Goal: Transaction & Acquisition: Purchase product/service

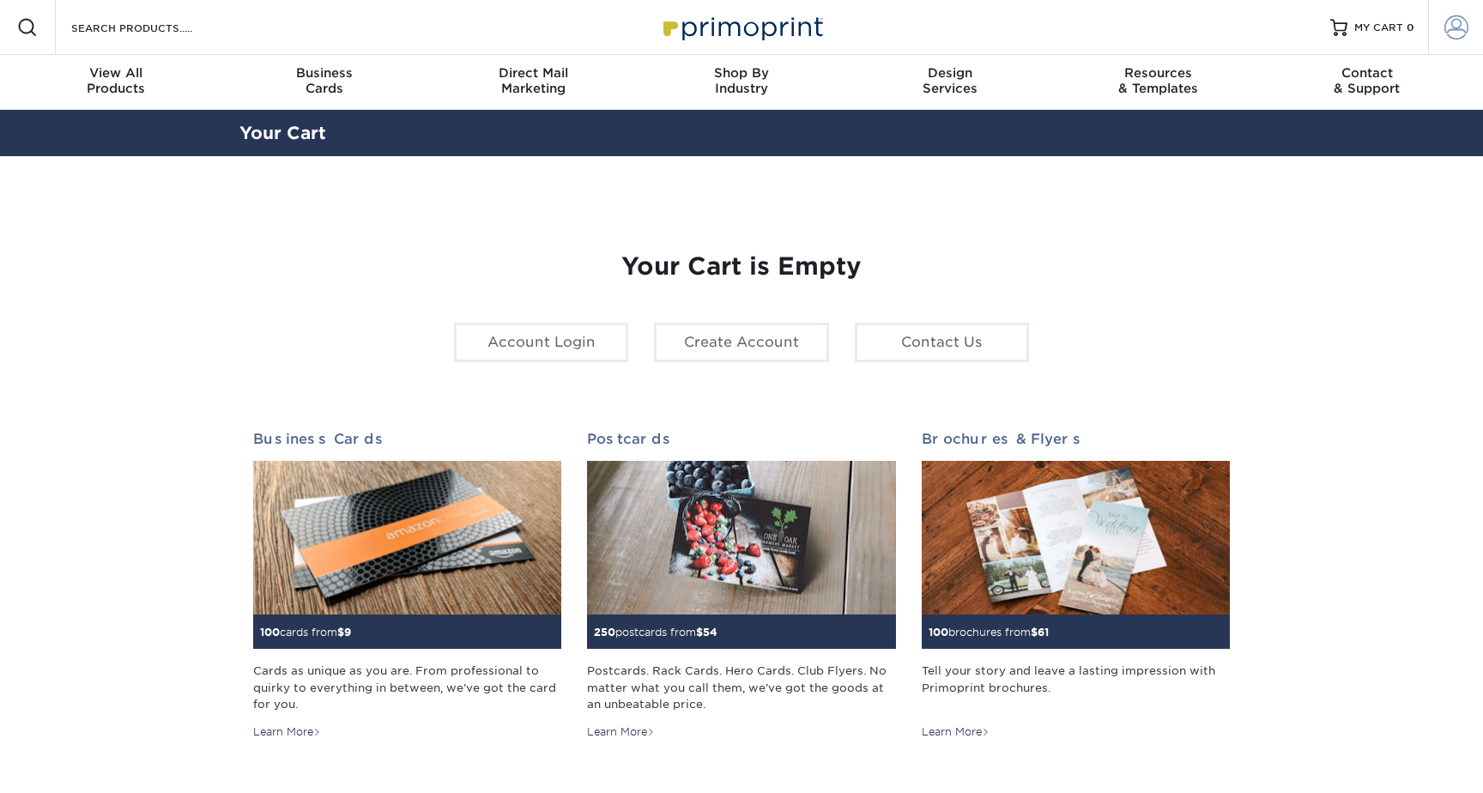
click at [1431, 34] on link "Account" at bounding box center [1455, 27] width 55 height 55
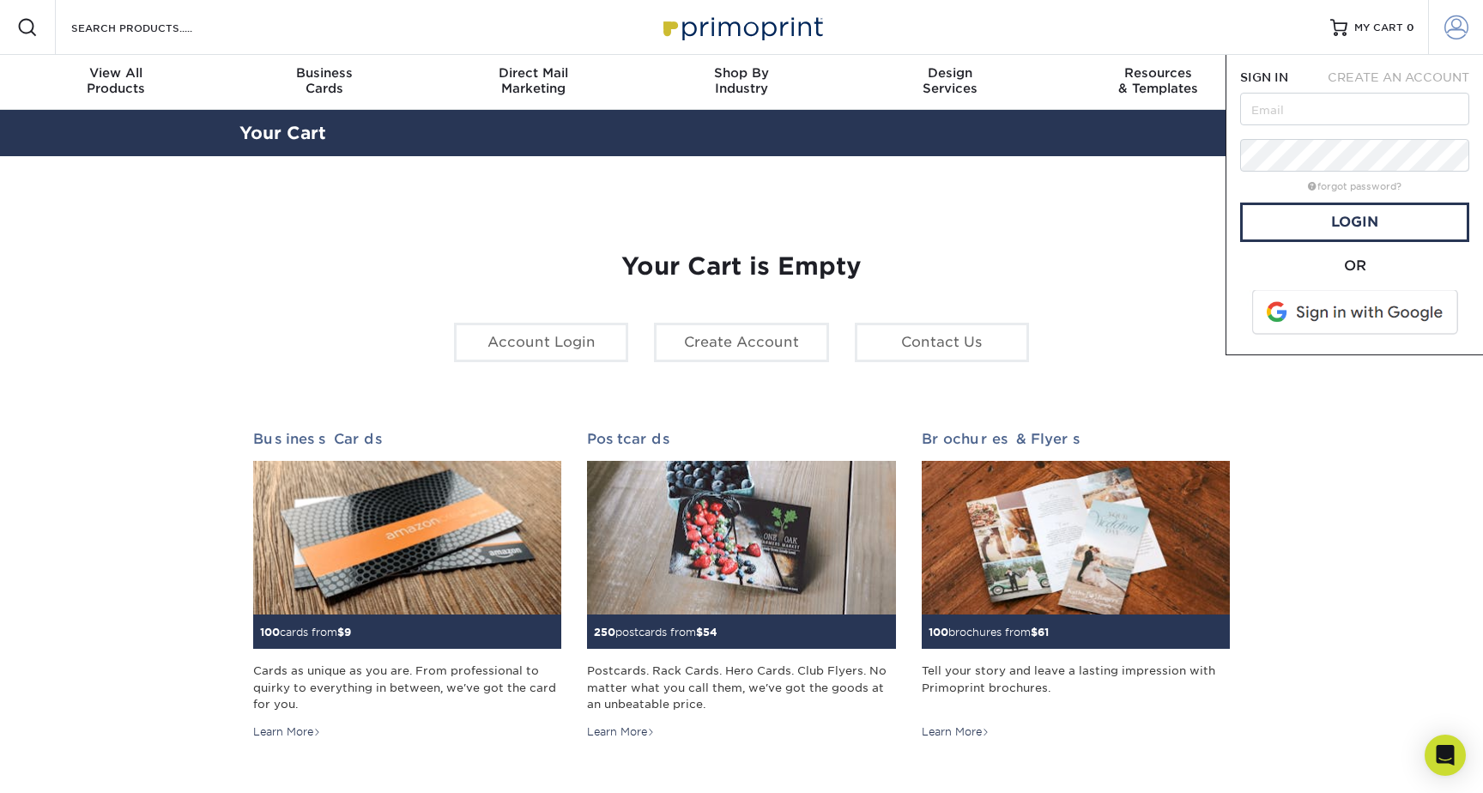
click at [1474, 27] on link "Account" at bounding box center [1455, 27] width 55 height 55
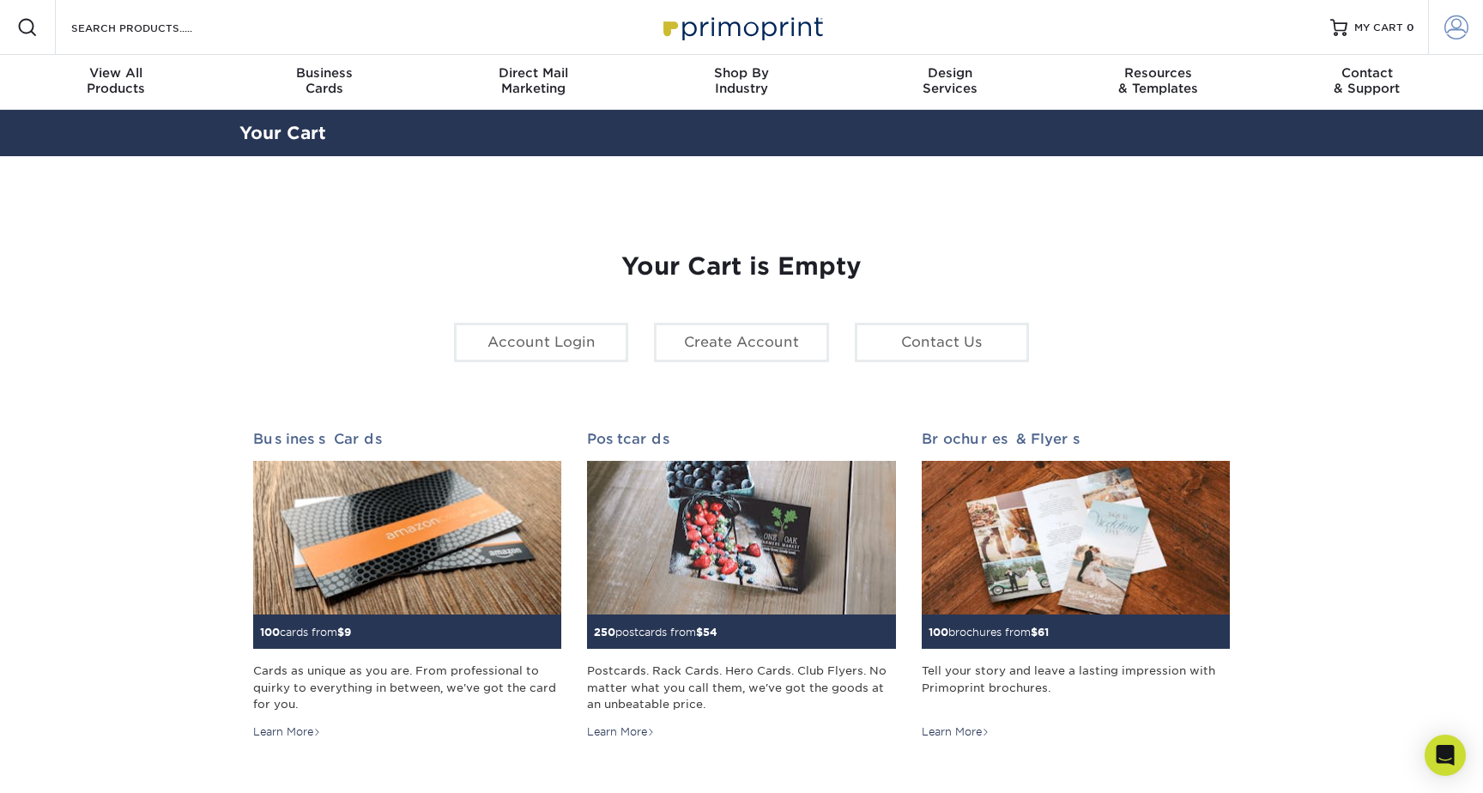
click at [1456, 29] on span at bounding box center [1456, 27] width 24 height 24
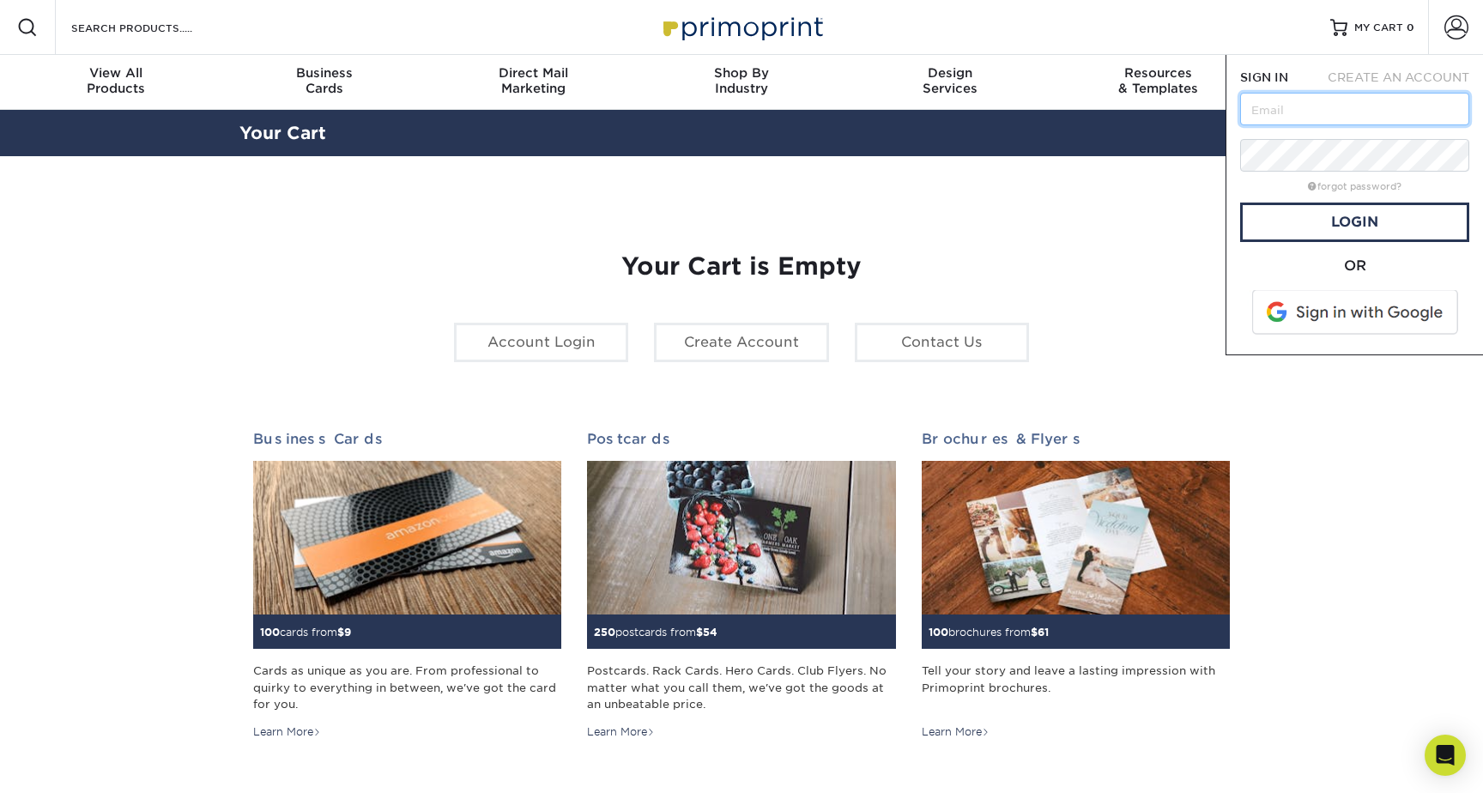
click at [1341, 124] on input "text" at bounding box center [1354, 109] width 229 height 33
type input "[PERSON_NAME][EMAIL_ADDRESS][DOMAIN_NAME]"
click at [1379, 227] on link "Login" at bounding box center [1354, 222] width 229 height 39
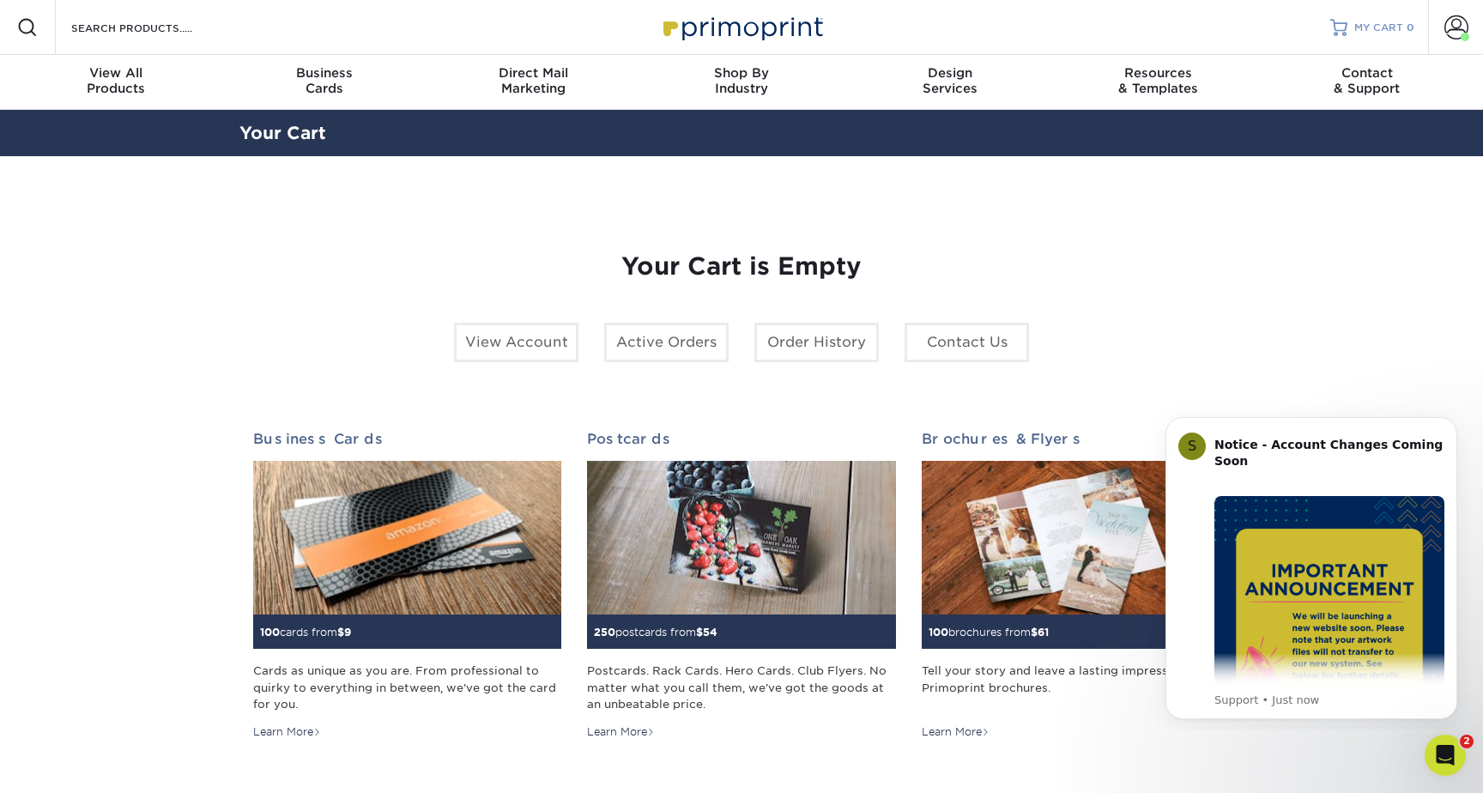
click at [1389, 32] on span "MY CART" at bounding box center [1378, 28] width 49 height 15
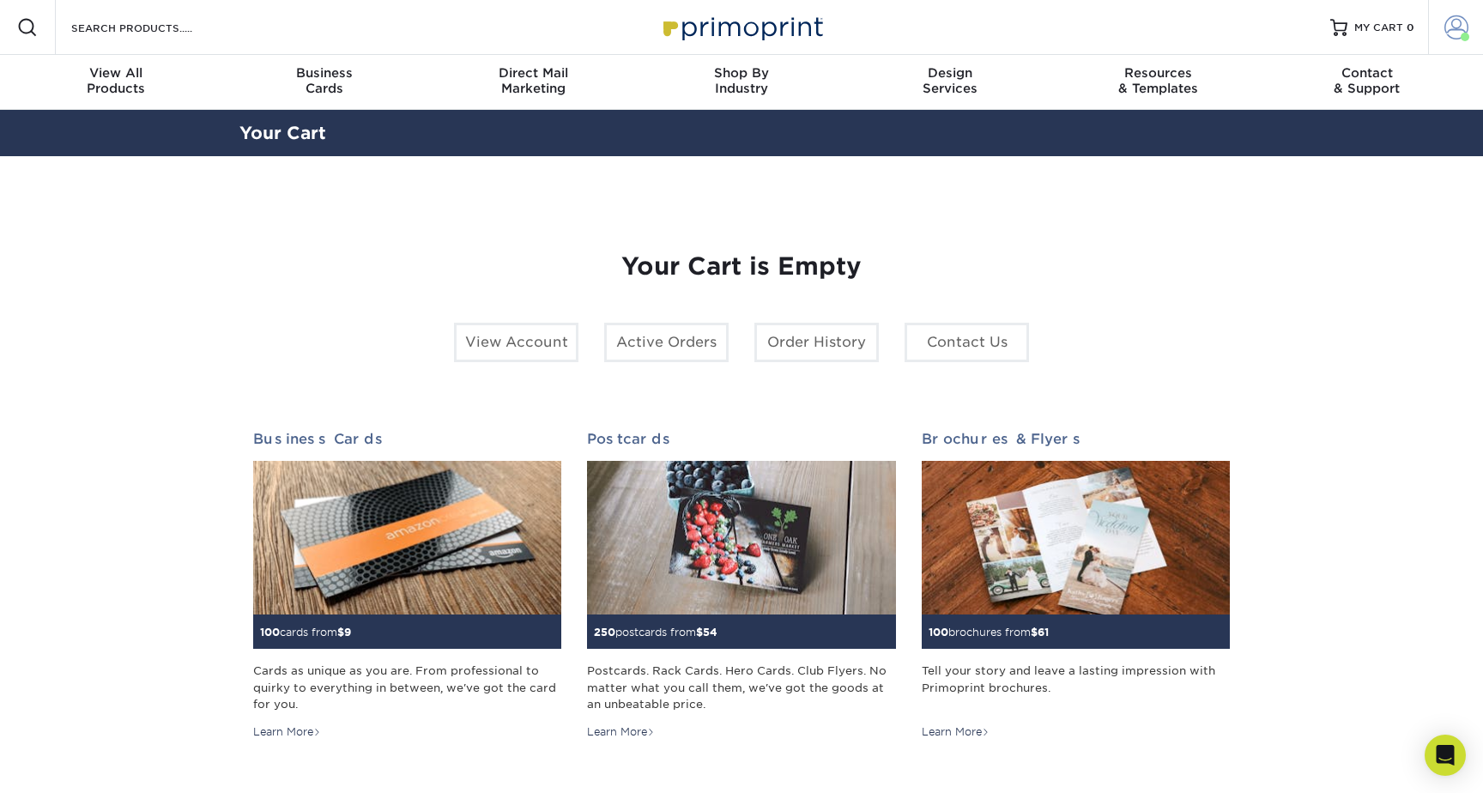
click at [1431, 27] on link "Account" at bounding box center [1455, 27] width 55 height 55
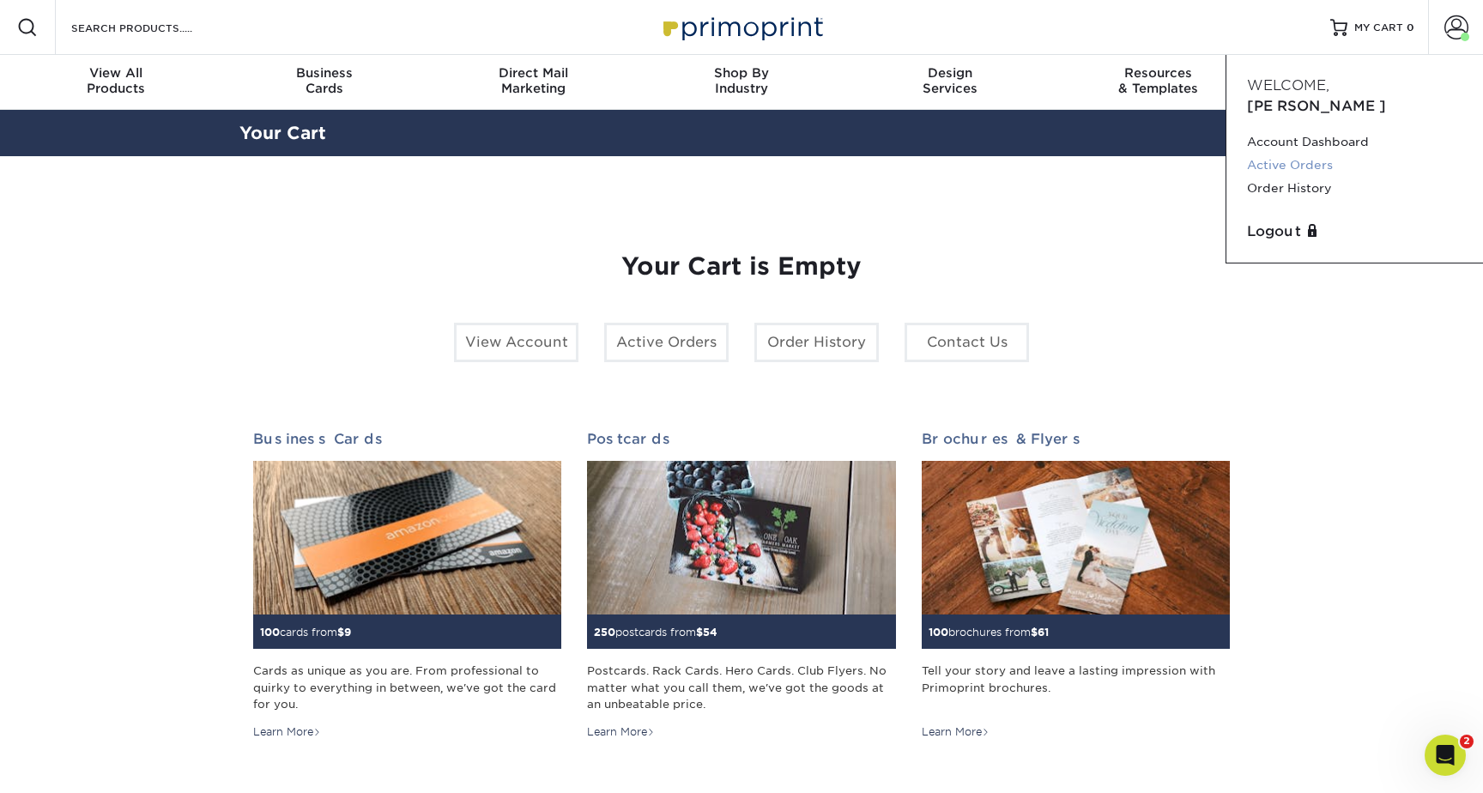
click at [1313, 154] on link "Active Orders" at bounding box center [1354, 165] width 215 height 23
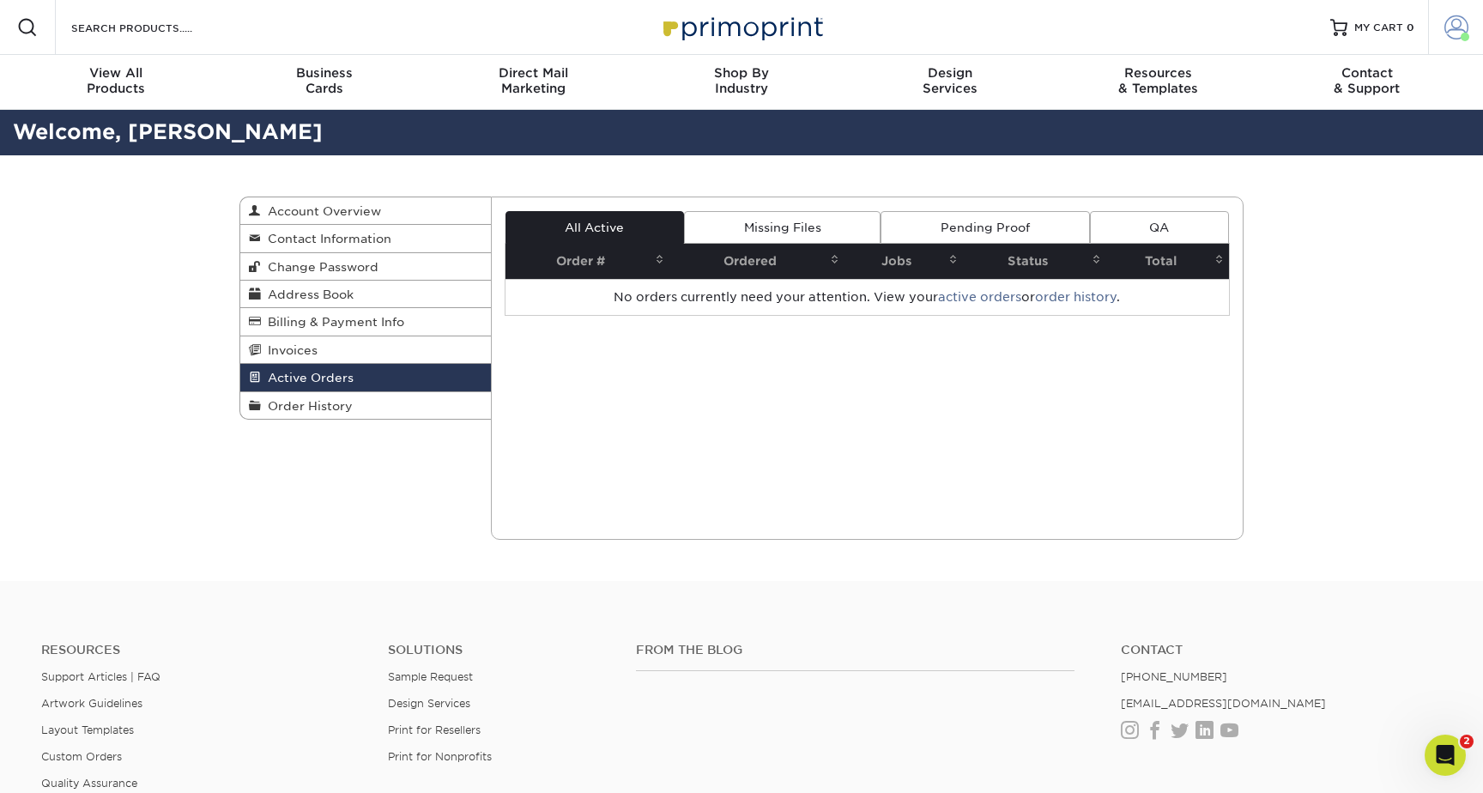
click at [1446, 31] on span at bounding box center [1456, 27] width 24 height 24
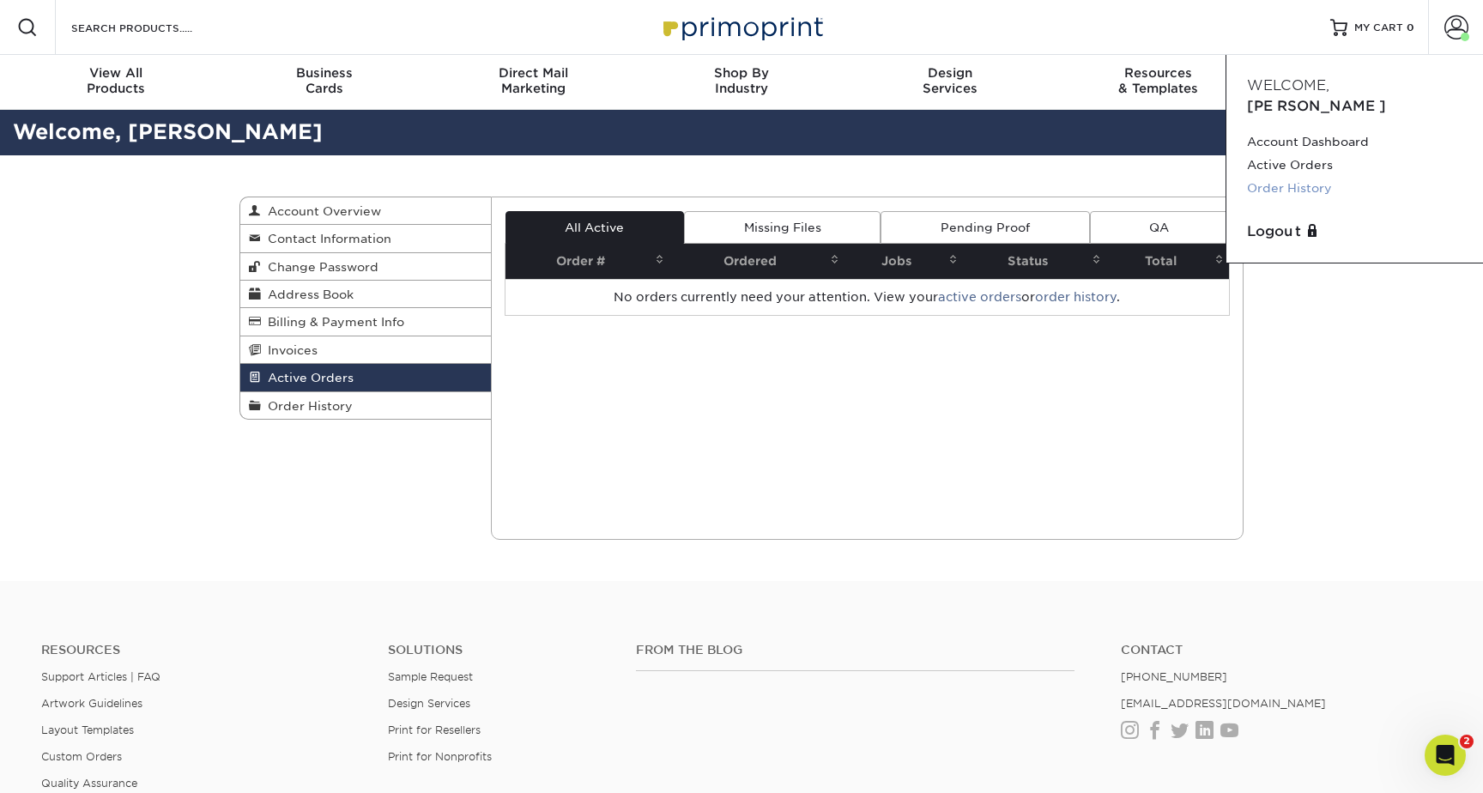
click at [1281, 177] on link "Order History" at bounding box center [1354, 188] width 215 height 23
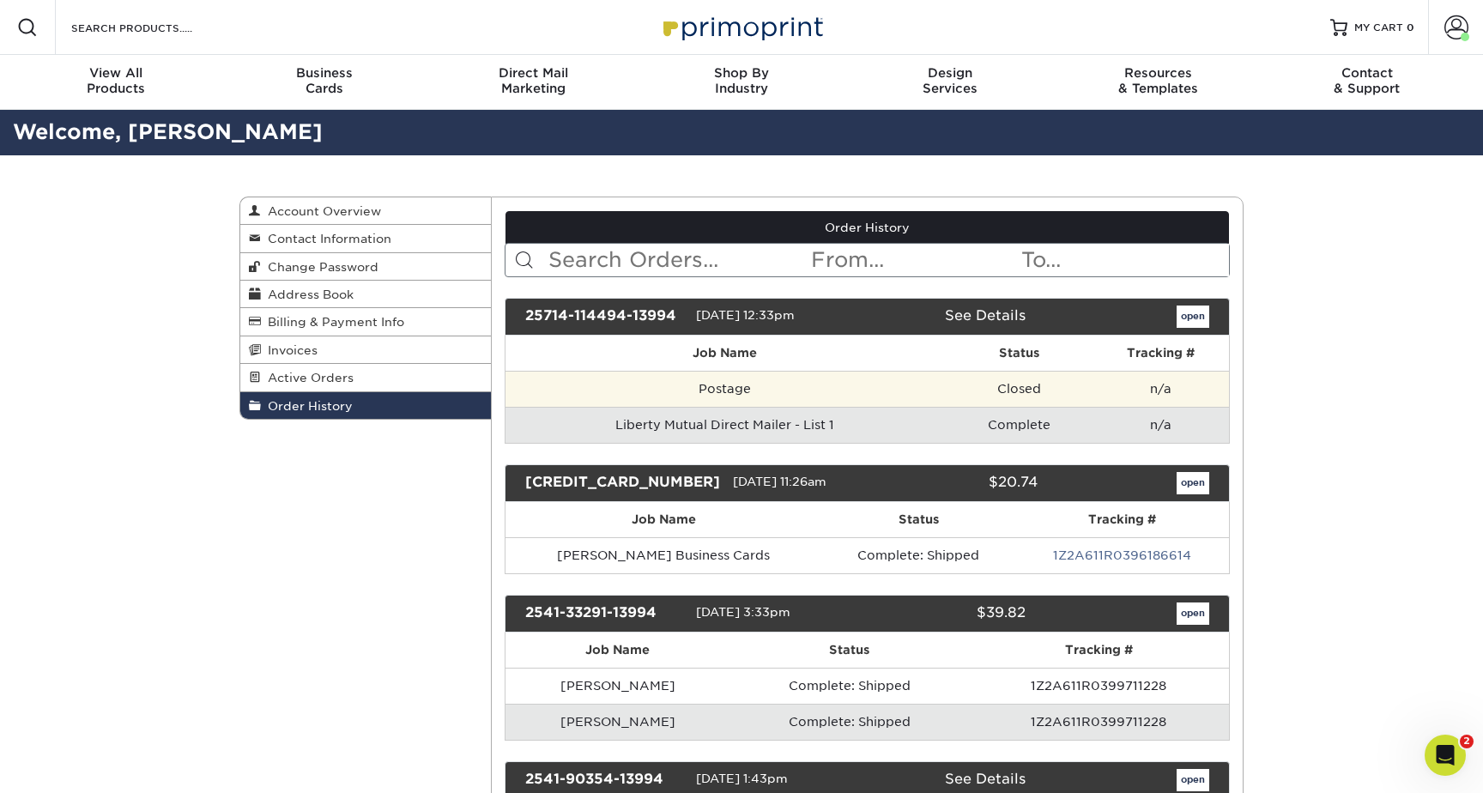
click at [718, 388] on td "Postage" at bounding box center [725, 389] width 439 height 36
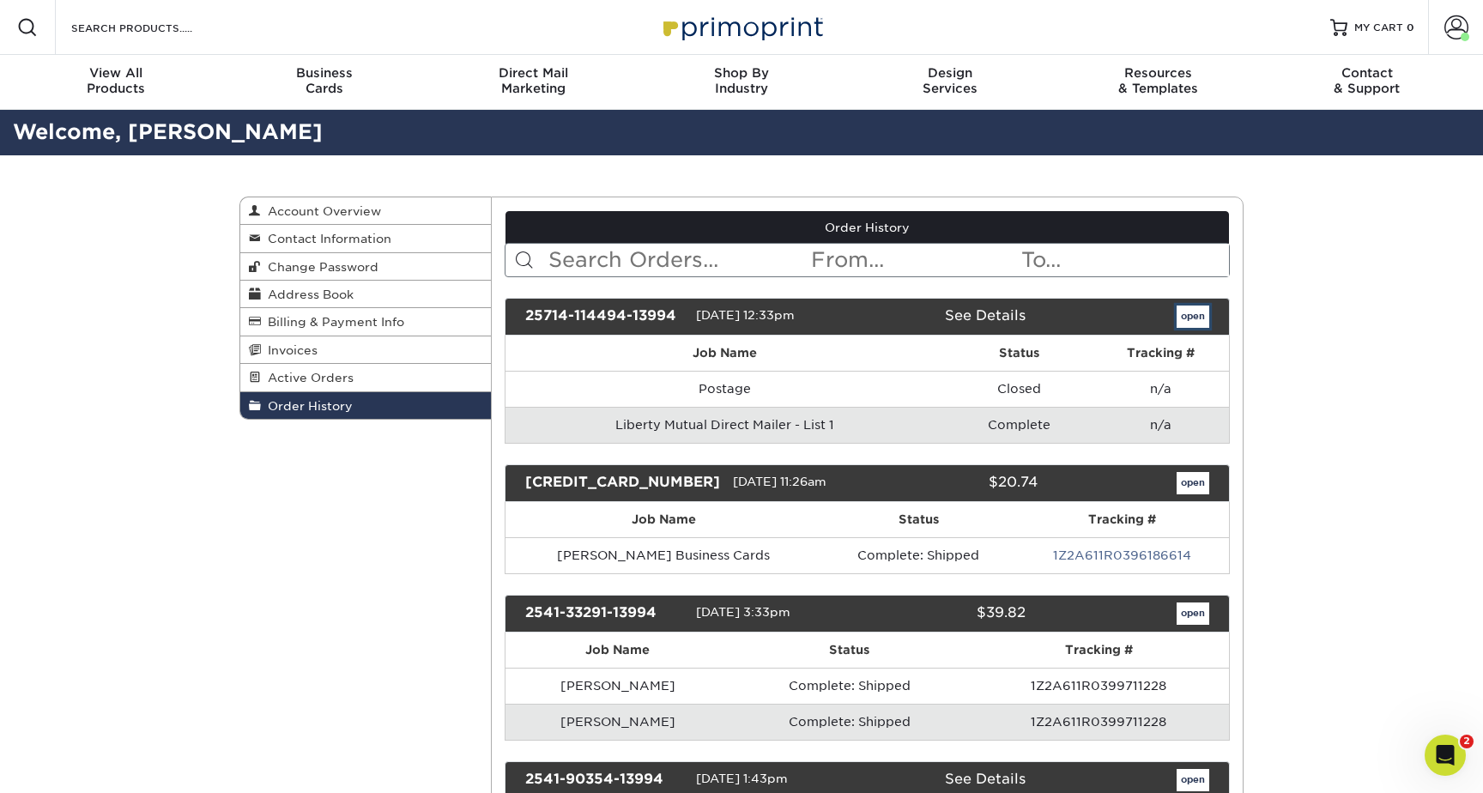
click at [1191, 312] on link "open" at bounding box center [1193, 317] width 33 height 22
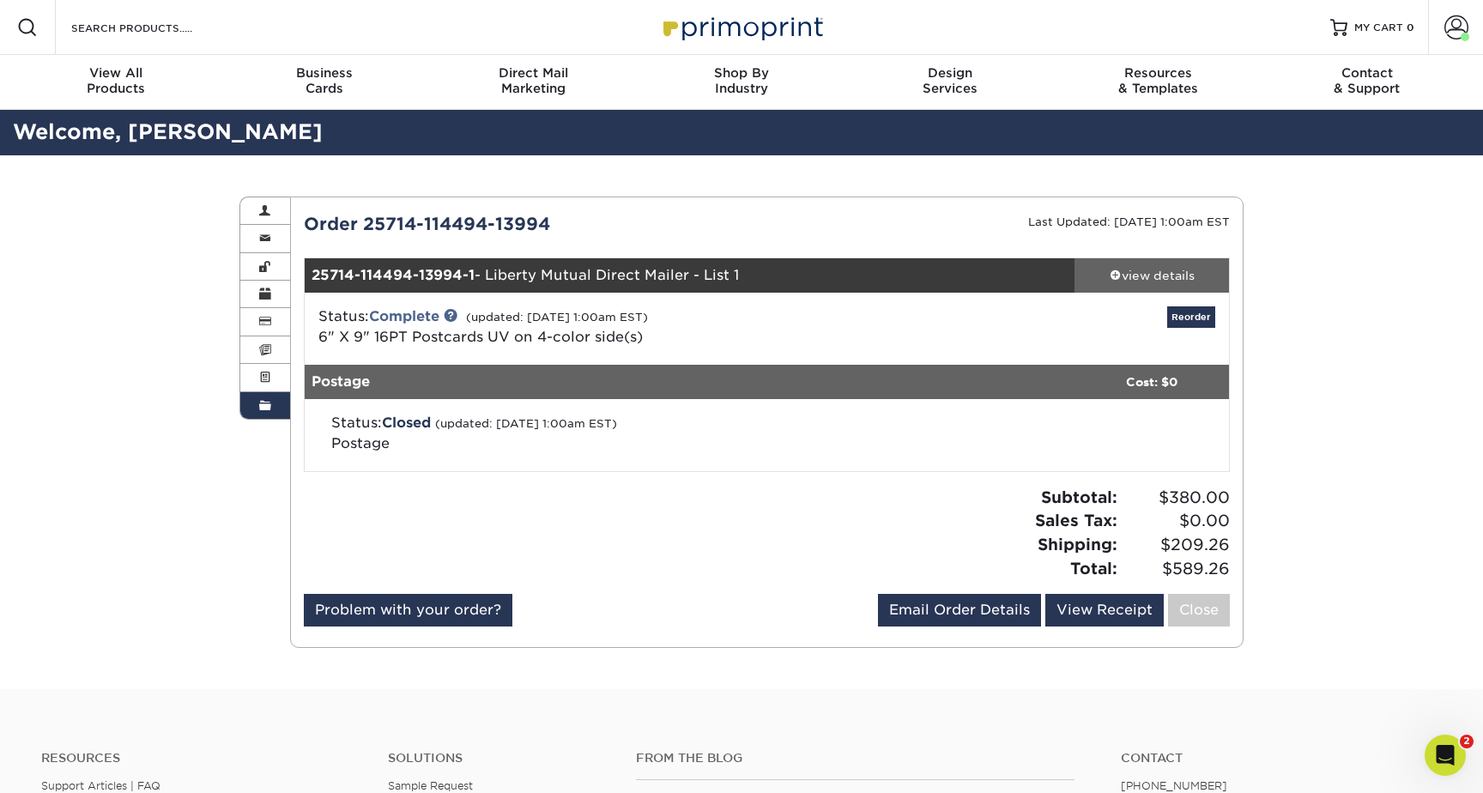
click at [1161, 265] on link "view details" at bounding box center [1152, 275] width 154 height 34
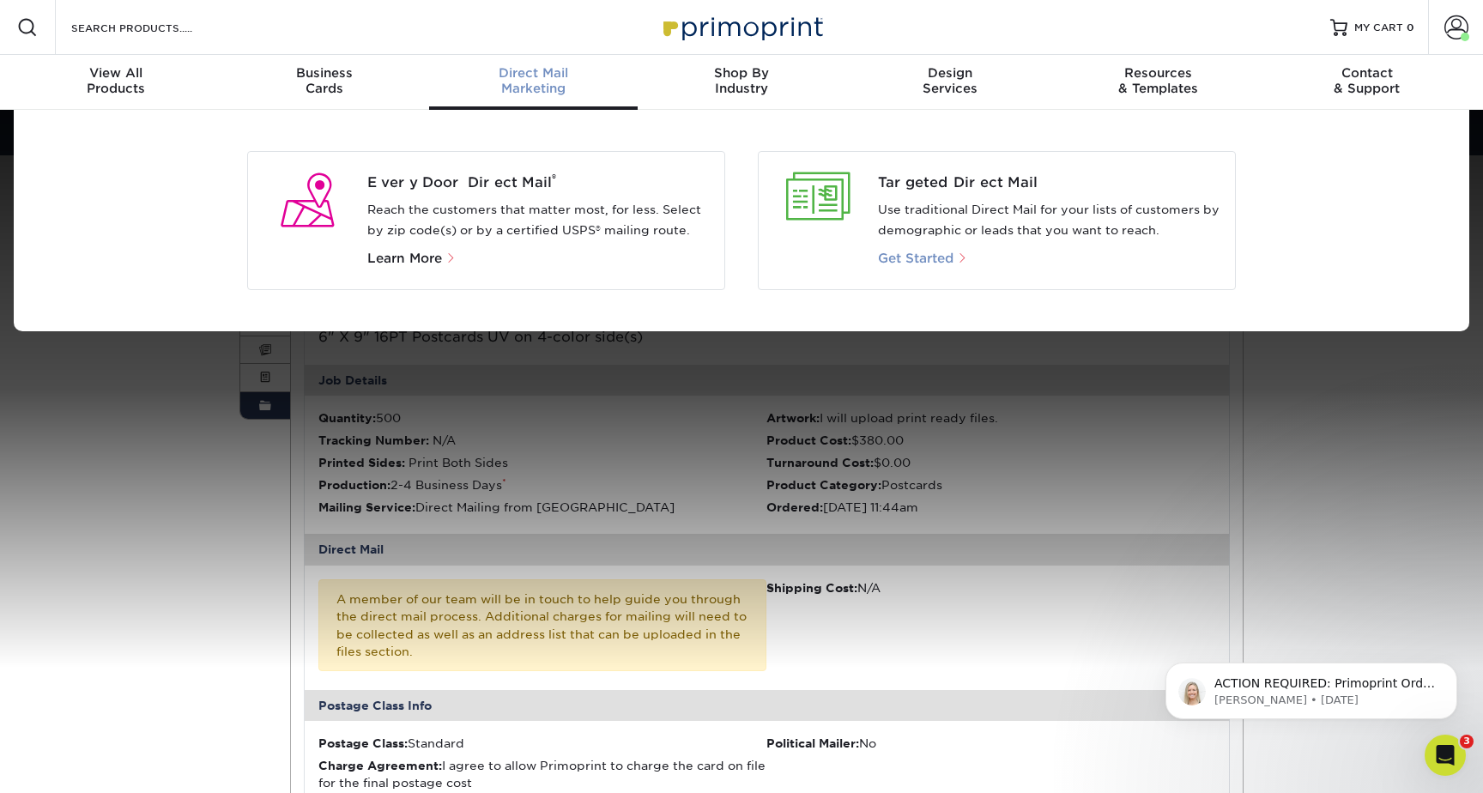
click at [916, 252] on span "Get Started" at bounding box center [916, 258] width 76 height 15
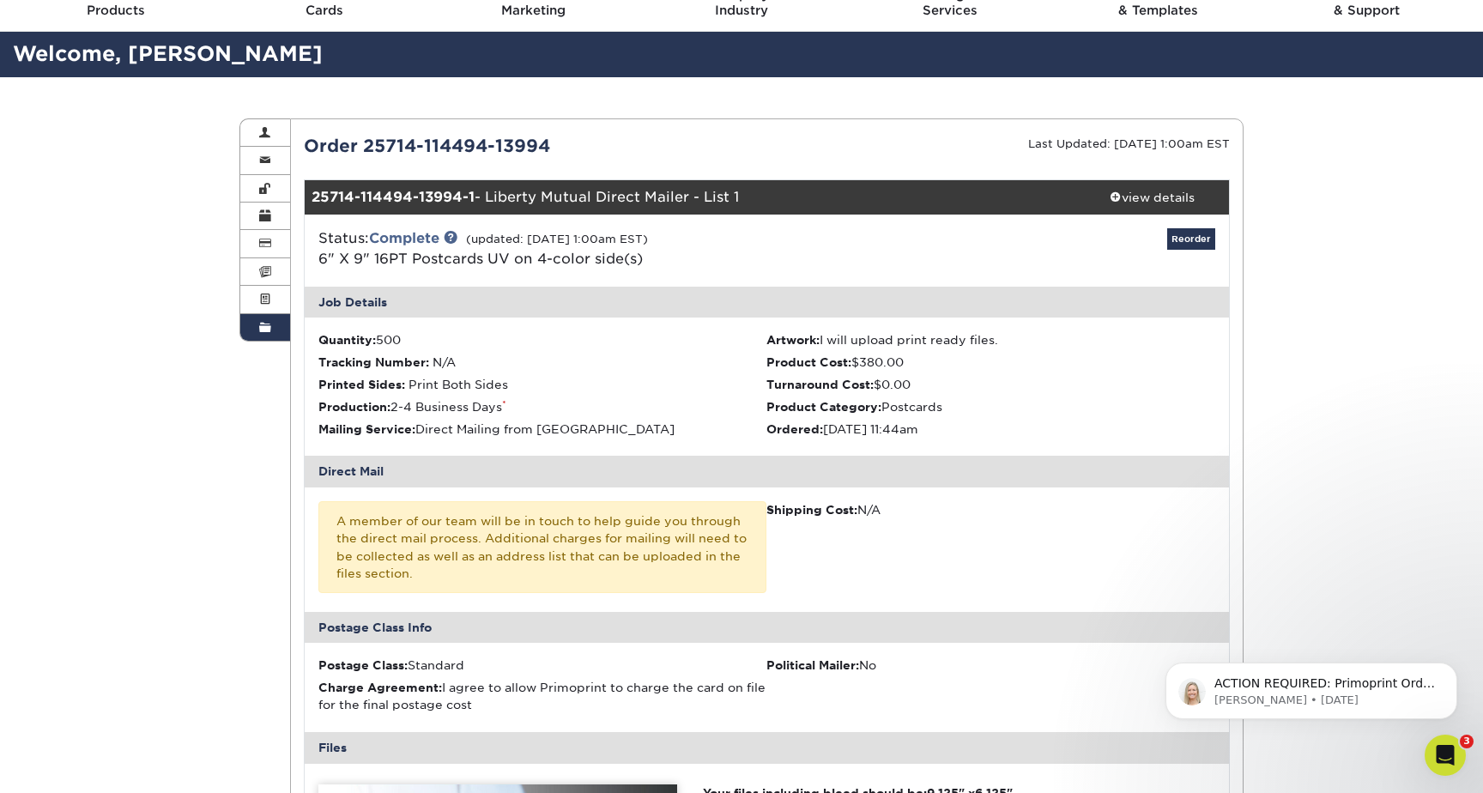
scroll to position [80, 0]
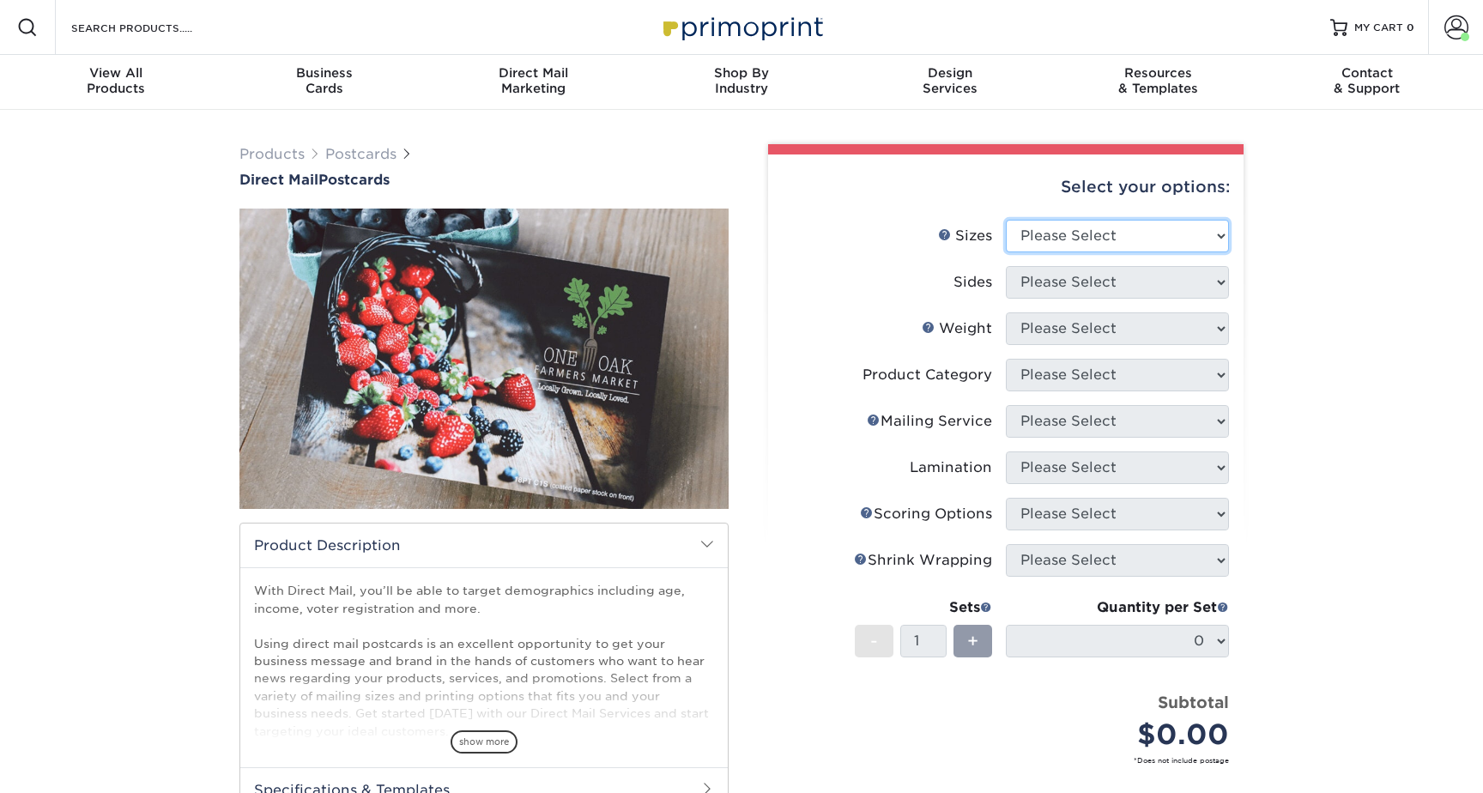
click at [1068, 248] on select "Please Select 1.5" x 7" 2" x 4" 2" x 6" 2" x 7" 2" x 8" 2.12" x 5.5" 2.12" x 5.…" at bounding box center [1117, 236] width 223 height 33
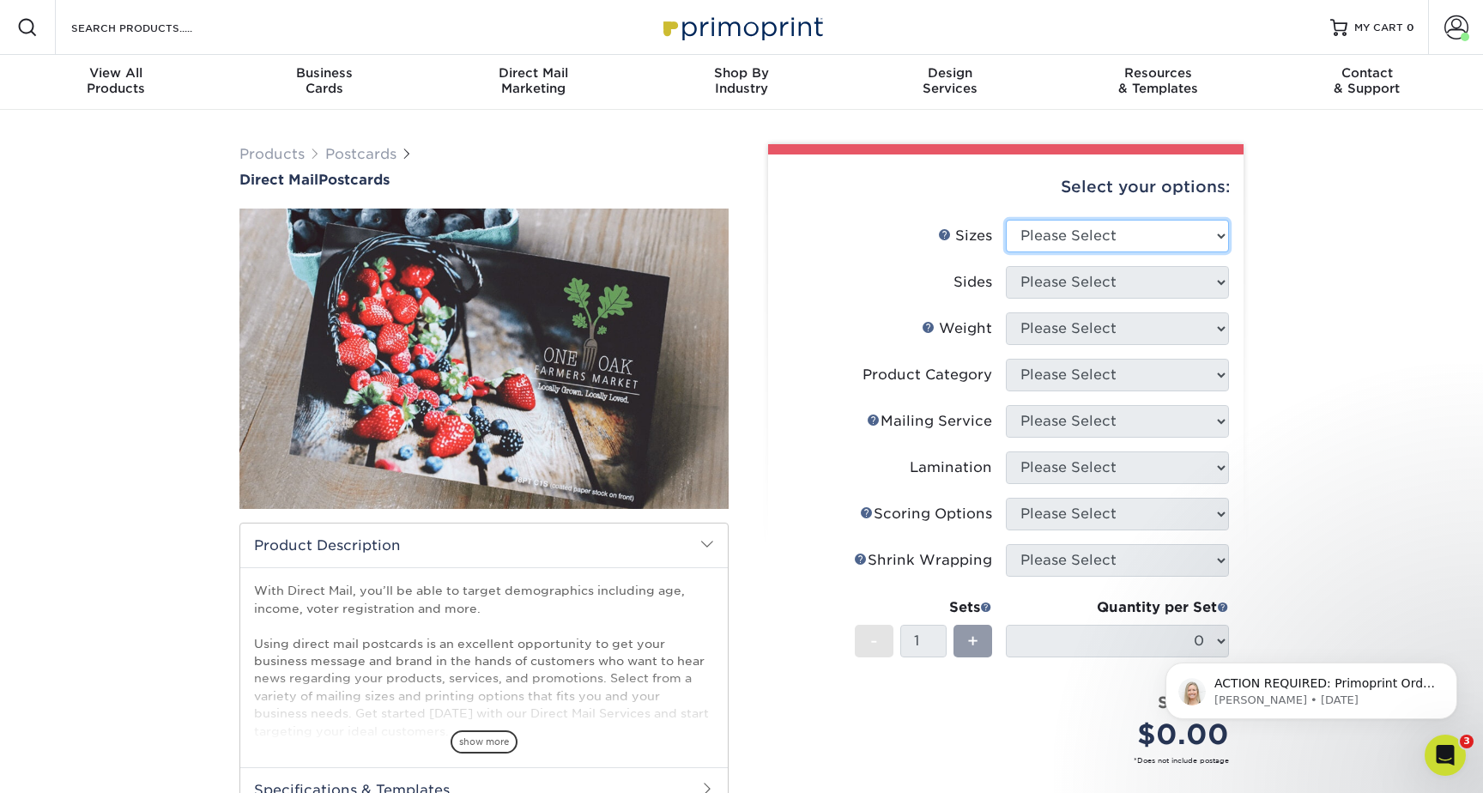
select select "4.25x5.50"
click at [1006, 220] on select "Please Select 1.5" x 7" 2" x 4" 2" x 6" 2" x 7" 2" x 8" 2.12" x 5.5" 2.12" x 5.…" at bounding box center [1117, 236] width 223 height 33
click at [1091, 284] on select "Please Select Print Both Sides Print Front Only" at bounding box center [1117, 282] width 223 height 33
select select "13abbda7-1d64-4f25-8bb2-c179b224825d"
click at [1006, 266] on select "Please Select Print Both Sides Print Front Only" at bounding box center [1117, 282] width 223 height 33
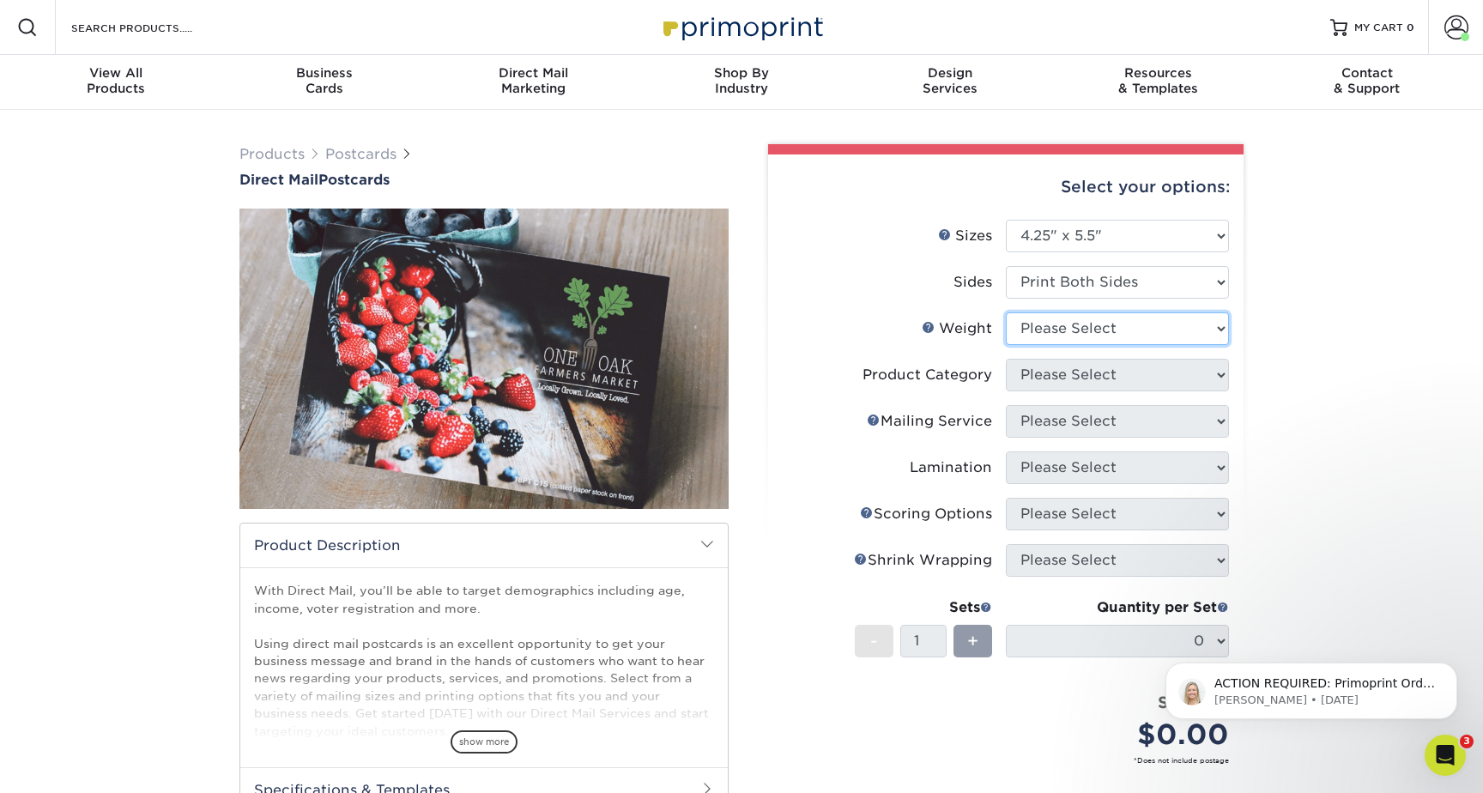
click at [1030, 332] on select "Please Select 14PT Uncoated 14PT 16PT 100LB" at bounding box center [1117, 328] width 223 height 33
select select "16PT"
click at [1006, 312] on select "Please Select 14PT Uncoated 14PT 16PT 100LB" at bounding box center [1117, 328] width 223 height 33
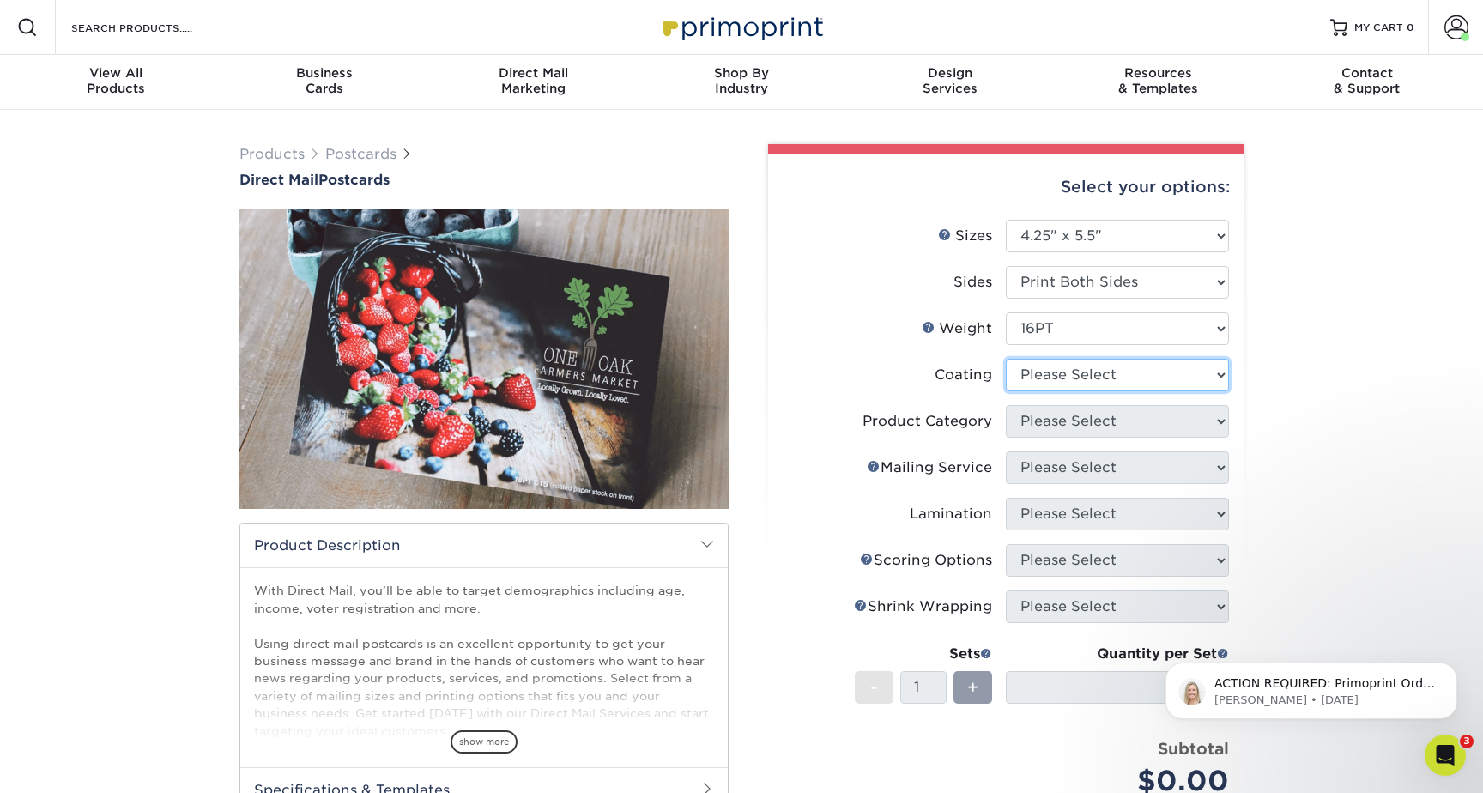
click at [1045, 378] on select at bounding box center [1117, 375] width 223 height 33
select select "121bb7b5-3b4d-429f-bd8d-bbf80e953313"
click at [1006, 359] on select at bounding box center [1117, 375] width 223 height 33
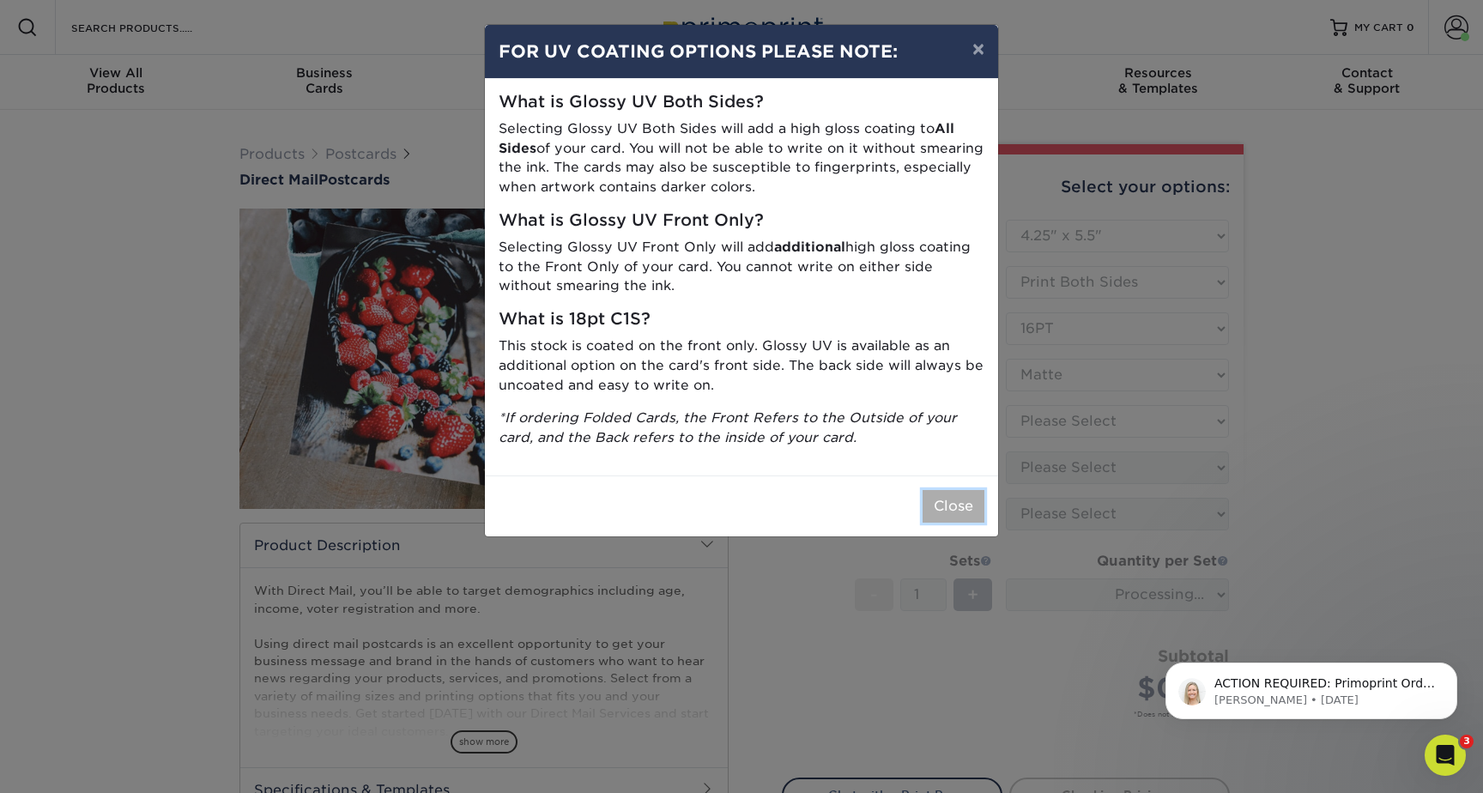
click at [953, 507] on button "Close" at bounding box center [954, 506] width 62 height 33
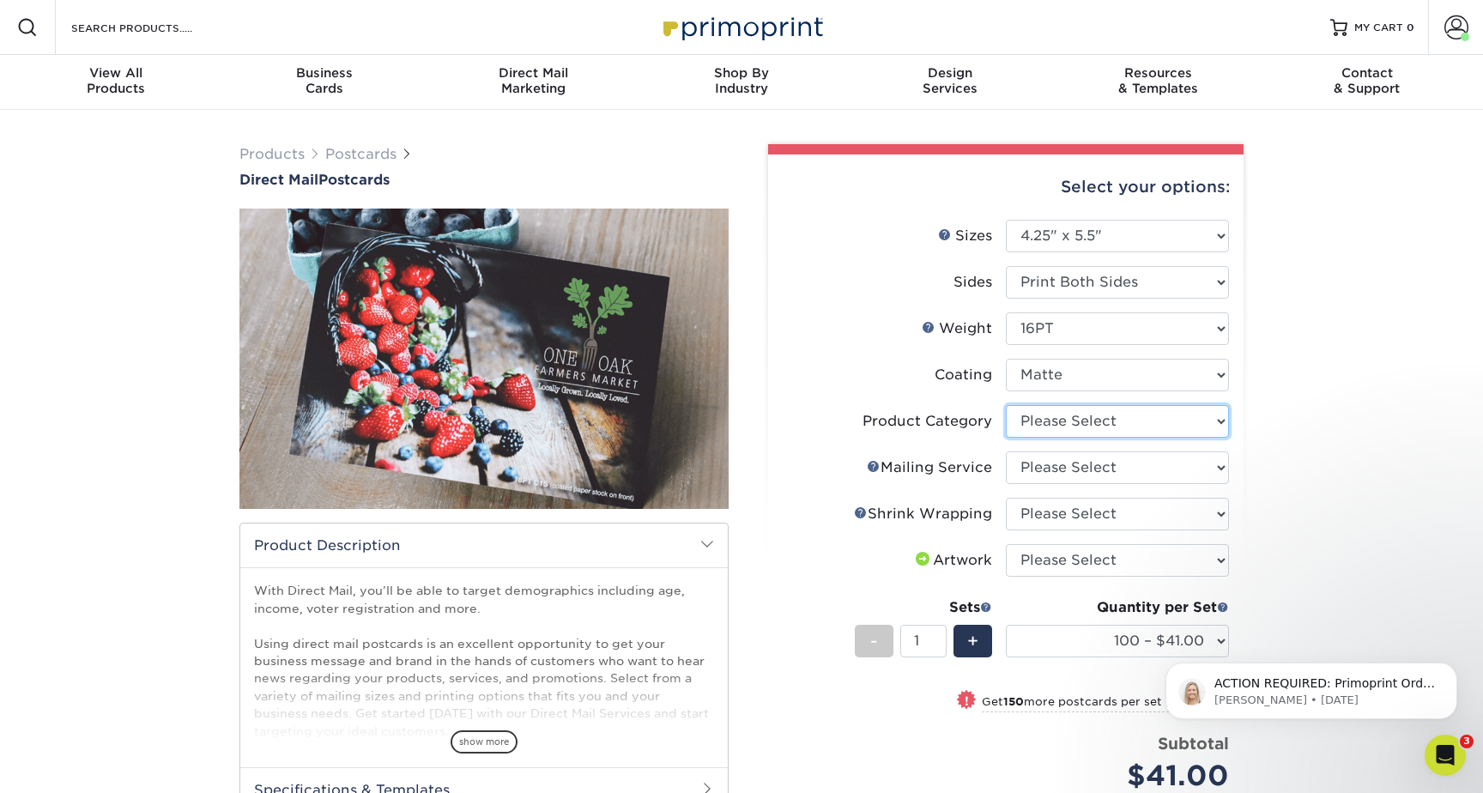
click at [1063, 424] on select "Please Select Postcards" at bounding box center [1117, 421] width 223 height 33
select select "9b7272e0-d6c8-4c3c-8e97-d3a1bcdab858"
click at [1006, 405] on select "Please Select Postcards" at bounding box center [1117, 421] width 223 height 33
click at [1057, 470] on select "Please Select No Direct Mailing Service No, I will mail/stamp/imprint Direct Ma…" at bounding box center [1117, 467] width 223 height 33
select select "3359c49b-ecae-4694-8901-edec09a31a0d"
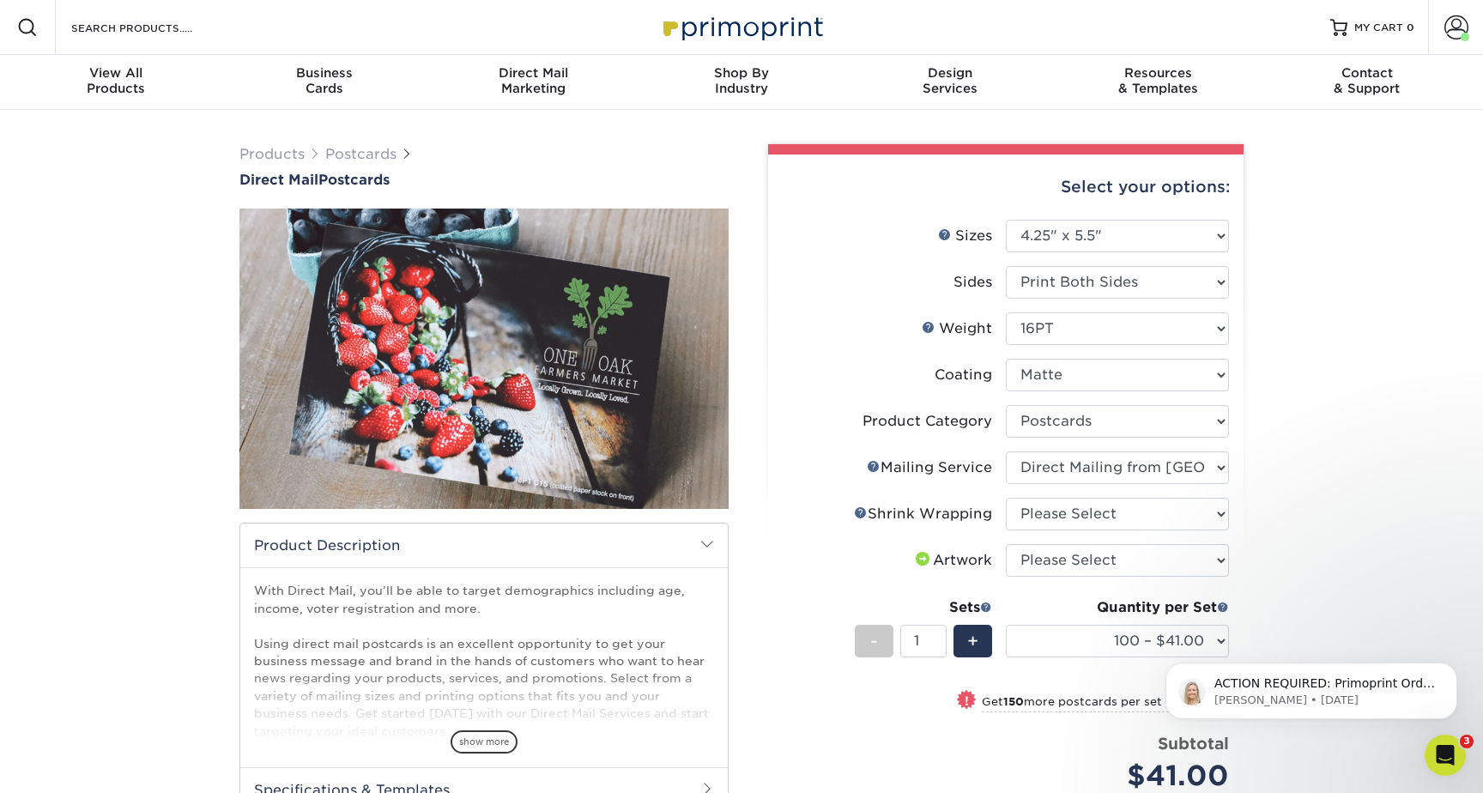
click at [1006, 451] on select "Please Select No Direct Mailing Service No, I will mail/stamp/imprint Direct Ma…" at bounding box center [1117, 467] width 223 height 33
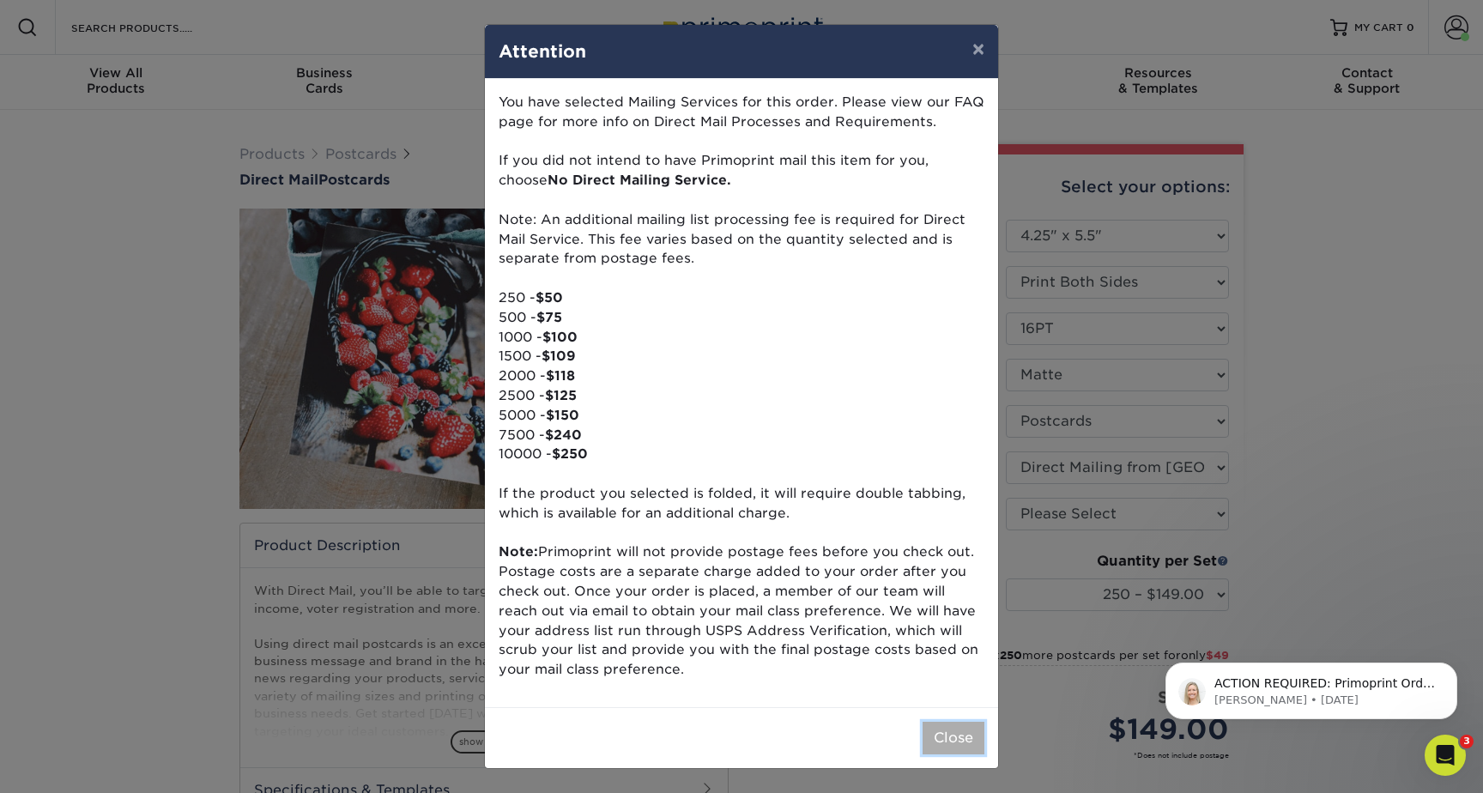
click at [940, 735] on button "Close" at bounding box center [954, 738] width 62 height 33
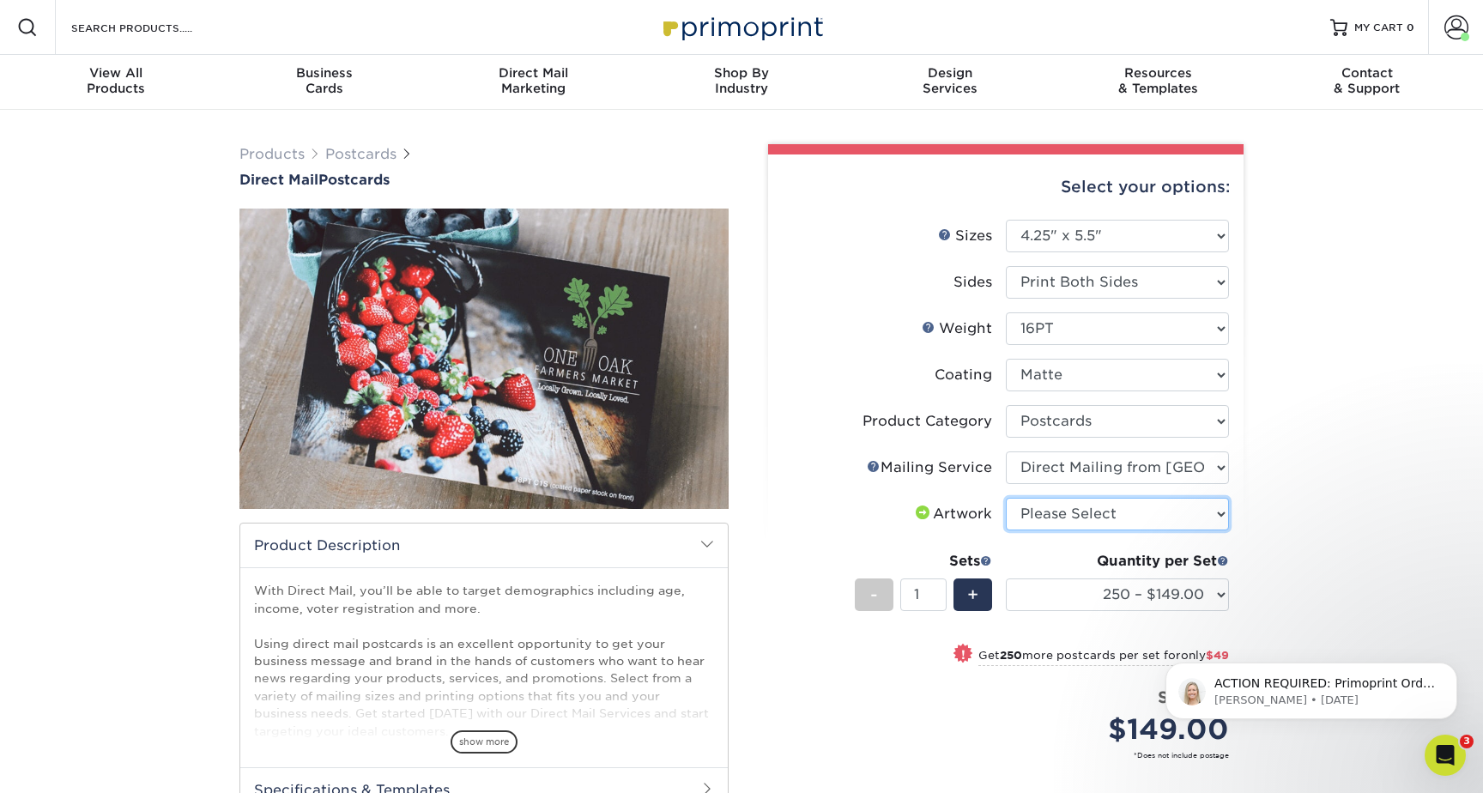
click at [1084, 515] on select "Please Select I will upload files I need a design - $150" at bounding box center [1117, 514] width 223 height 33
select select "upload"
click at [1006, 498] on select "Please Select I will upload files I need a design - $150" at bounding box center [1117, 514] width 223 height 33
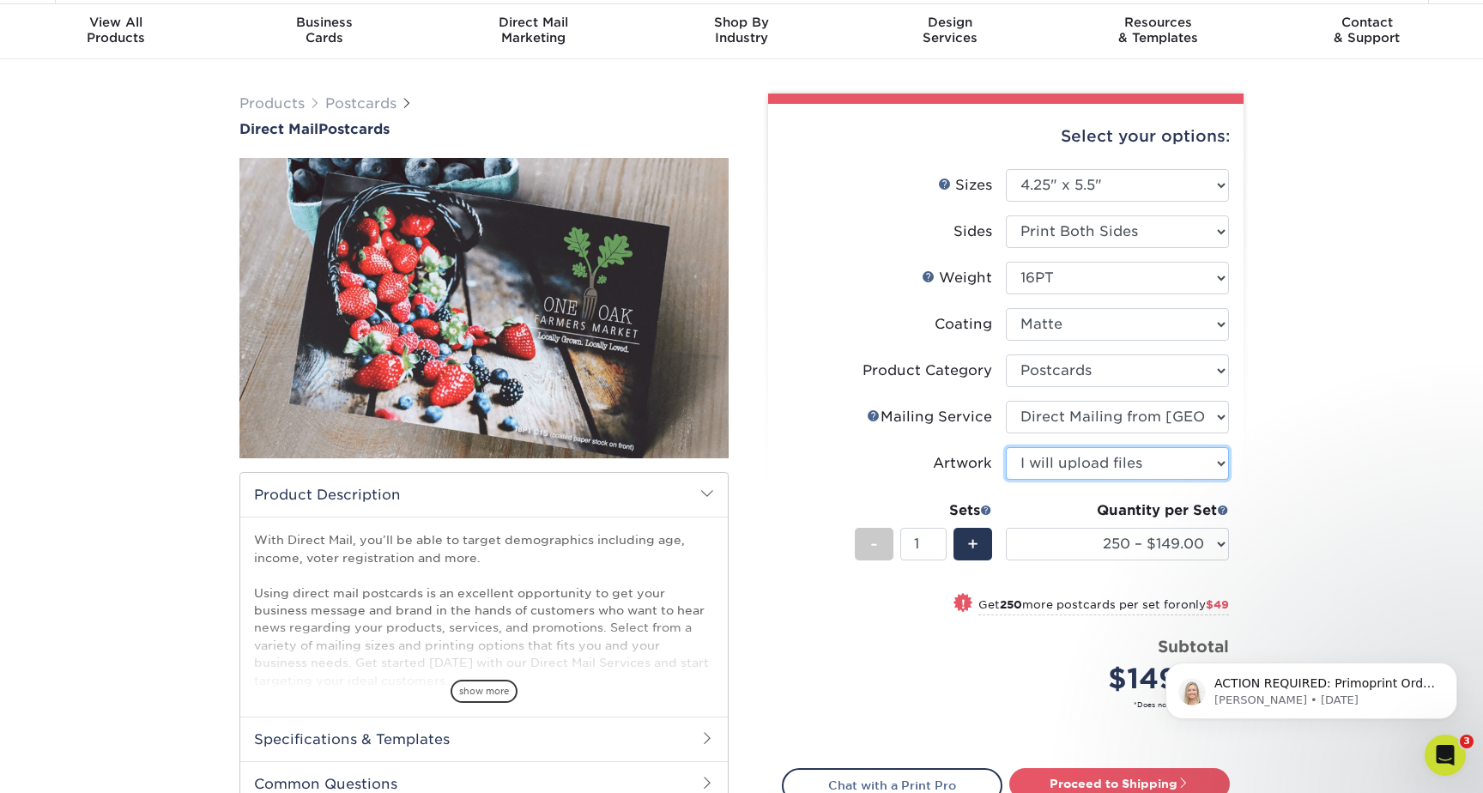
scroll to position [70, 0]
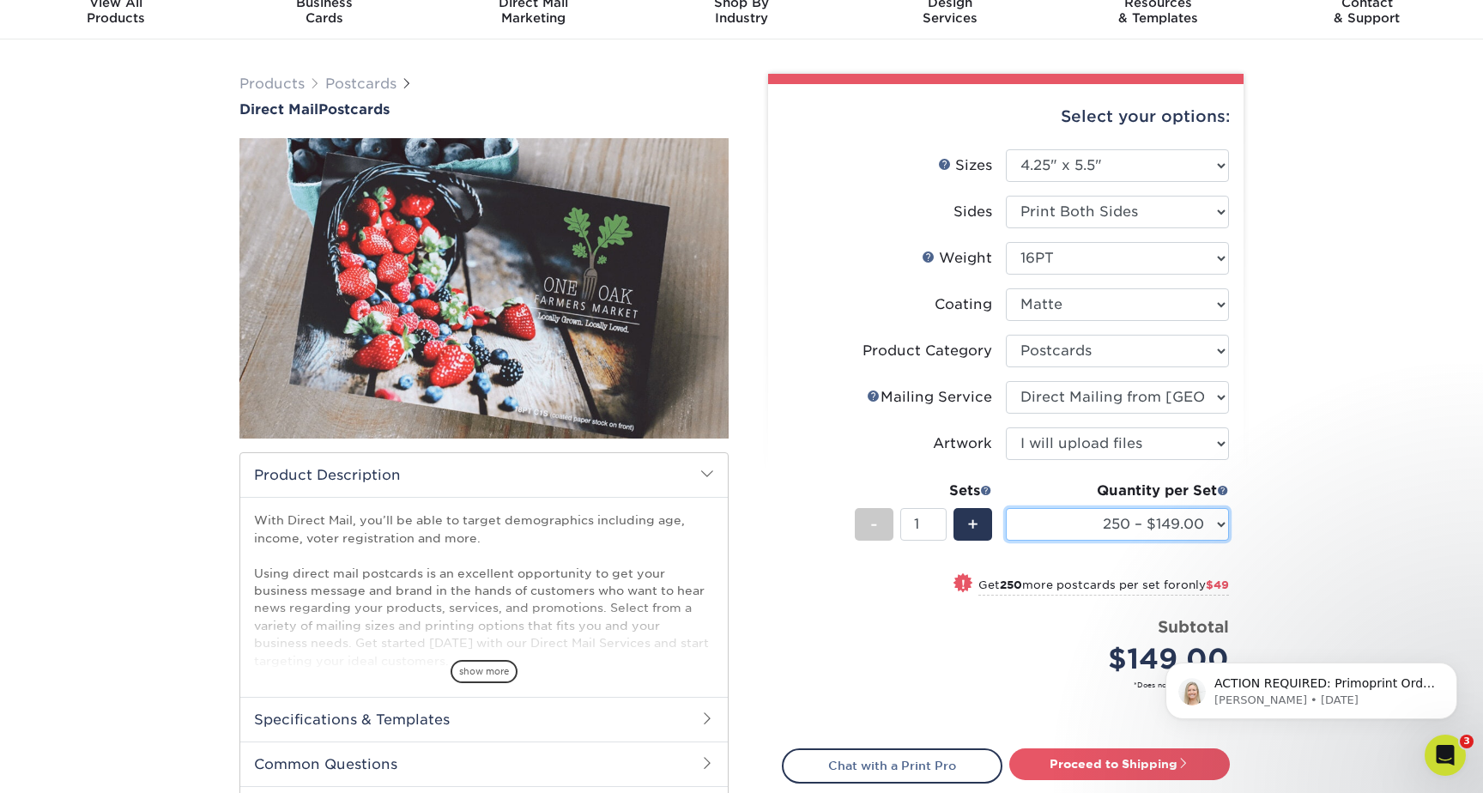
click at [1065, 531] on select "250 – $149.00 500 – $198.00 1000 – $279.00 2500 – $429.00 5000 – $573.00 10000 …" at bounding box center [1117, 524] width 223 height 33
select select "500 – $198.00"
click at [1006, 508] on select "250 – $149.00 500 – $198.00 1000 – $279.00 2500 – $429.00 5000 – $573.00 10000 …" at bounding box center [1117, 524] width 223 height 33
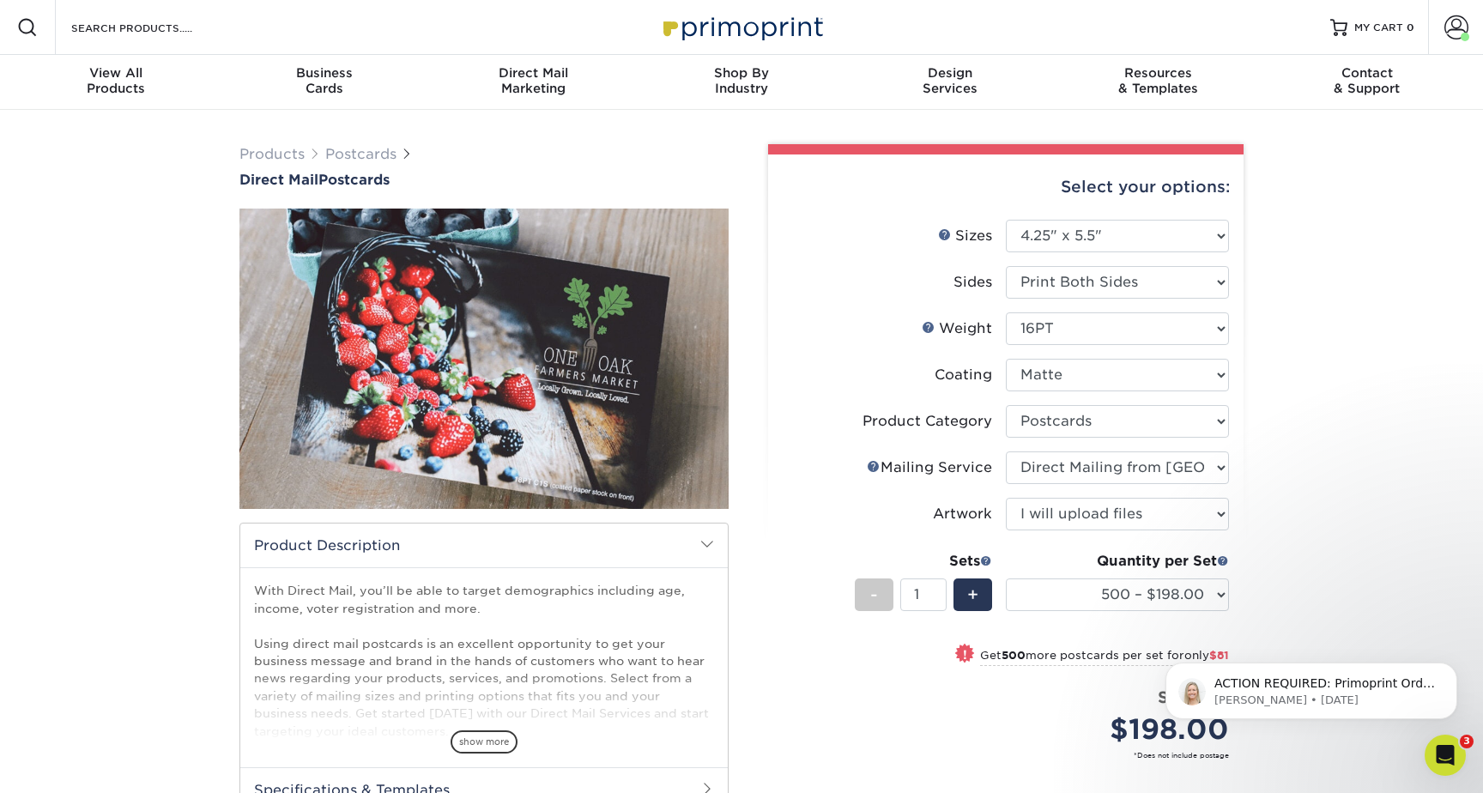
scroll to position [1, 0]
